Goal: Check status

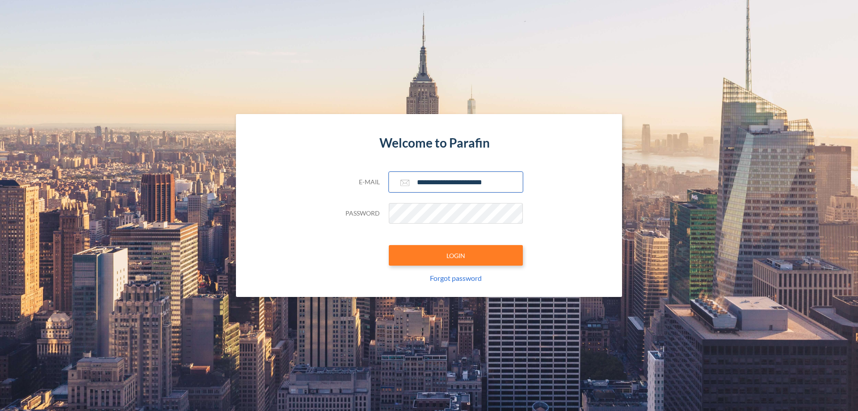
type input "**********"
click at [456, 255] on button "LOGIN" at bounding box center [456, 255] width 134 height 21
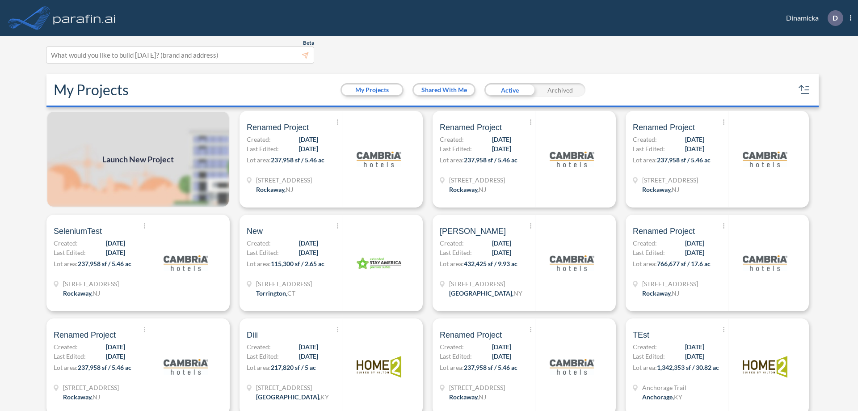
scroll to position [2, 0]
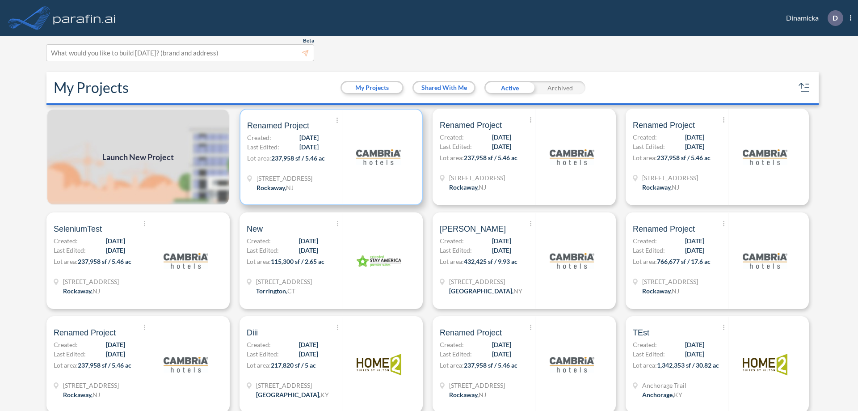
click at [329, 157] on p "Lot area: 237,958 sf / 5.46 ac" at bounding box center [294, 159] width 95 height 13
